Goal: Transaction & Acquisition: Purchase product/service

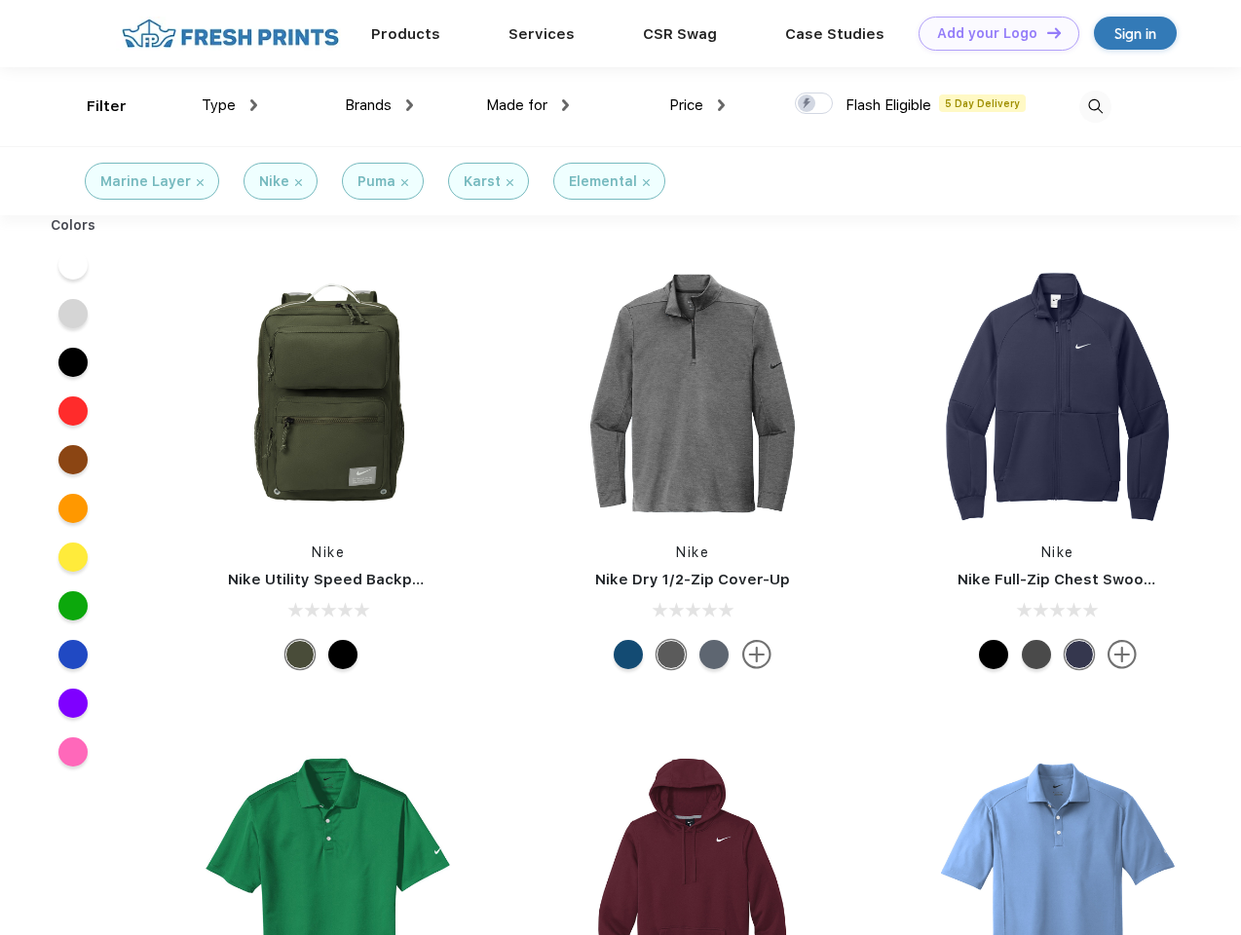
click at [992, 33] on link "Add your Logo Design Tool" at bounding box center [999, 34] width 161 height 34
click at [0, 0] on div "Design Tool" at bounding box center [0, 0] width 0 height 0
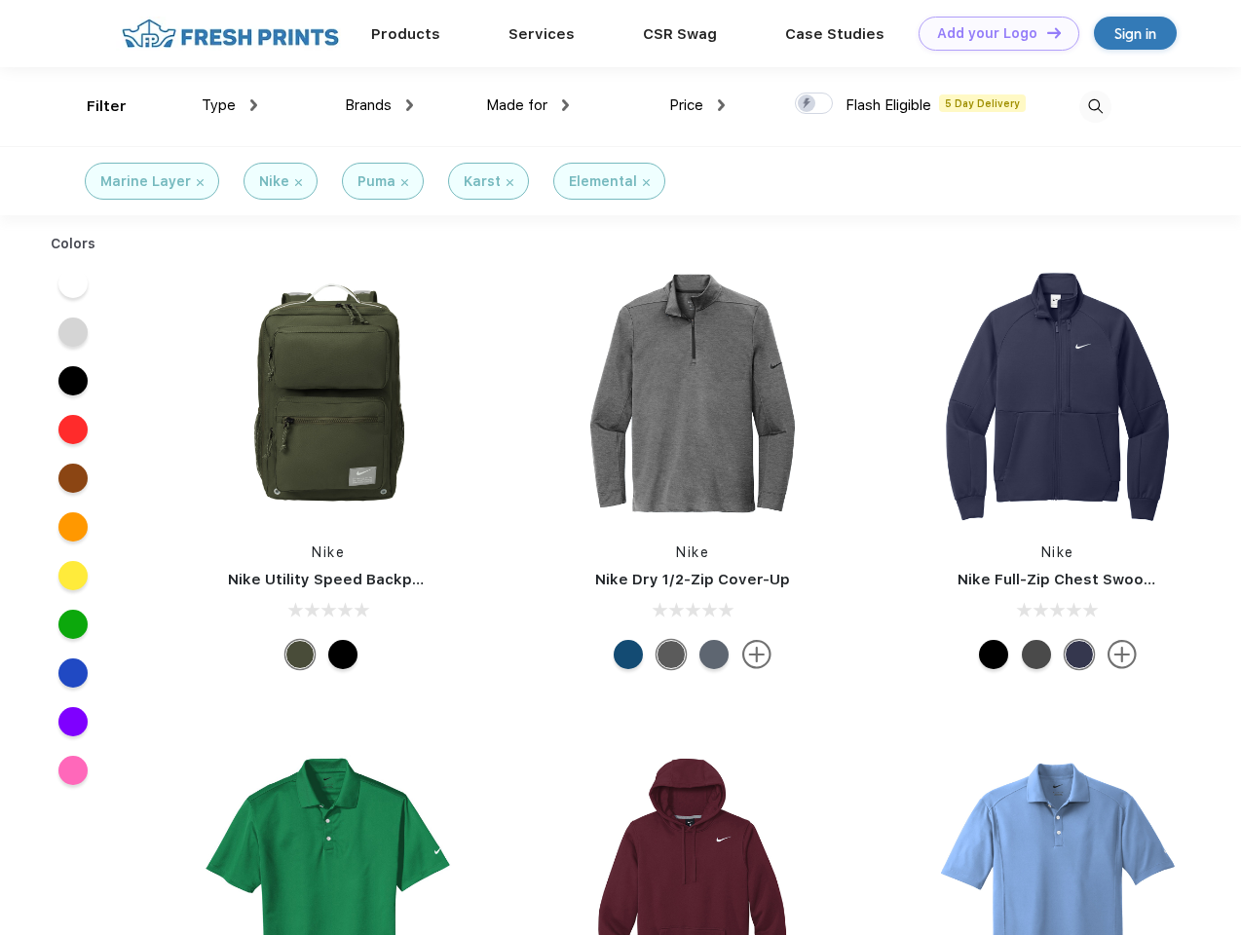
click at [1045, 32] on link "Add your Logo Design Tool" at bounding box center [999, 34] width 161 height 34
click at [94, 106] on div "Filter" at bounding box center [107, 106] width 40 height 22
click at [230, 105] on span "Type" at bounding box center [219, 105] width 34 height 18
click at [379, 105] on span "Brands" at bounding box center [368, 105] width 47 height 18
click at [528, 105] on span "Made for" at bounding box center [516, 105] width 61 height 18
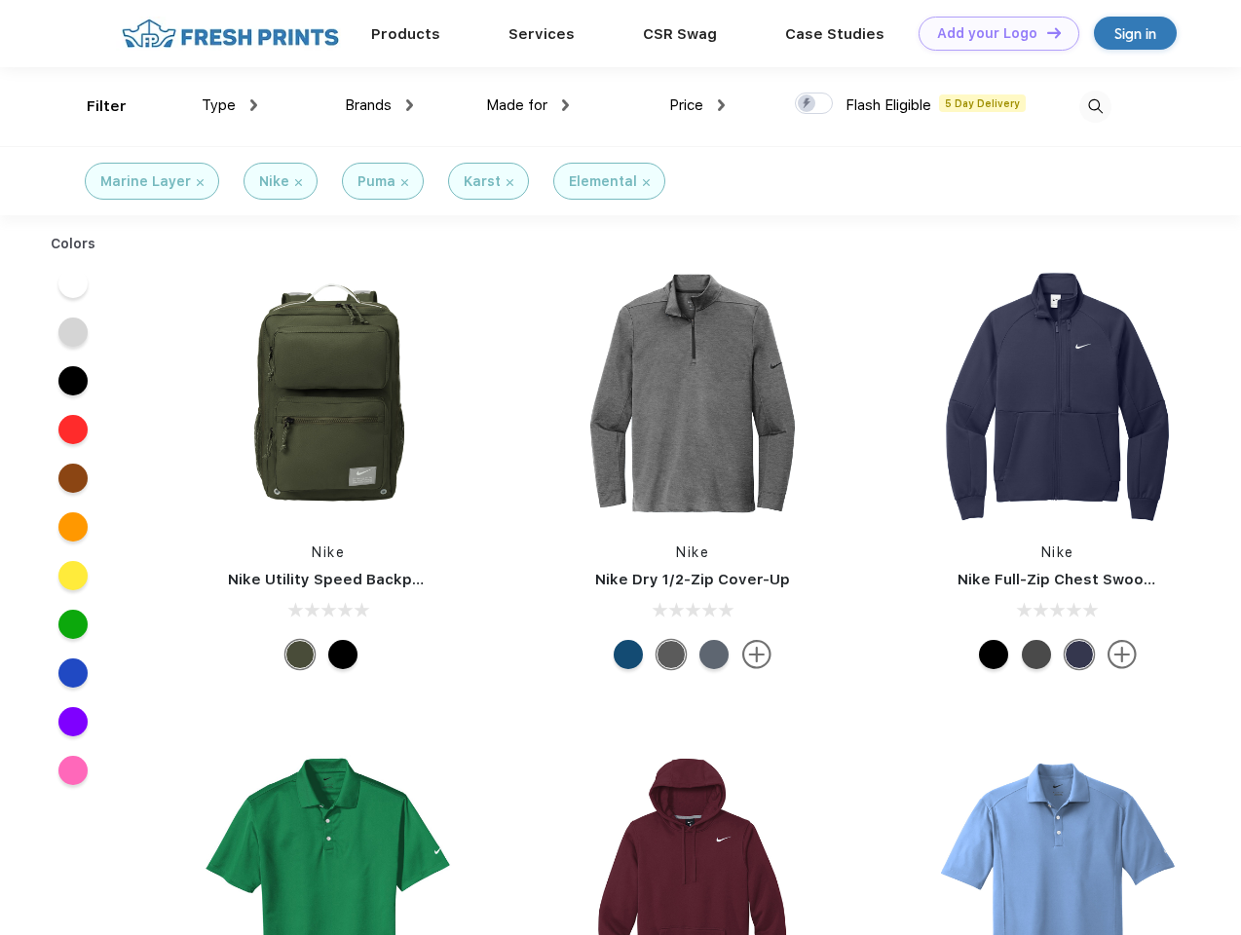
click at [697, 105] on span "Price" at bounding box center [686, 105] width 34 height 18
click at [814, 104] on div at bounding box center [814, 103] width 38 height 21
click at [808, 104] on input "checkbox" at bounding box center [801, 98] width 13 height 13
click at [1095, 106] on img at bounding box center [1095, 107] width 32 height 32
